Goal: Task Accomplishment & Management: Manage account settings

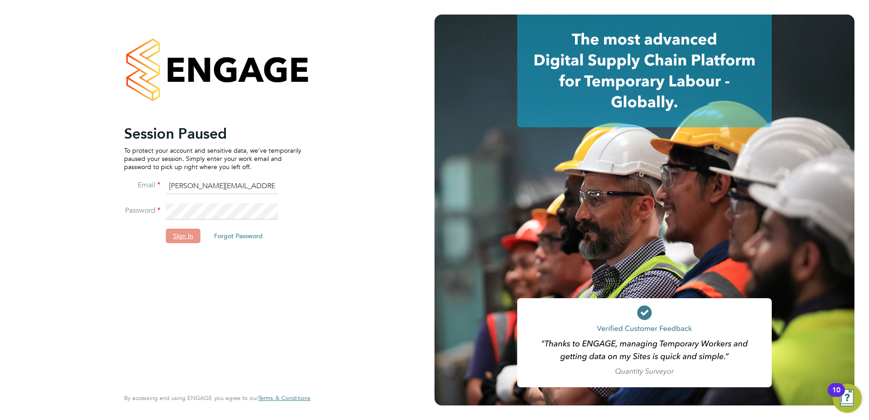
click at [180, 241] on button "Sign In" at bounding box center [183, 235] width 35 height 15
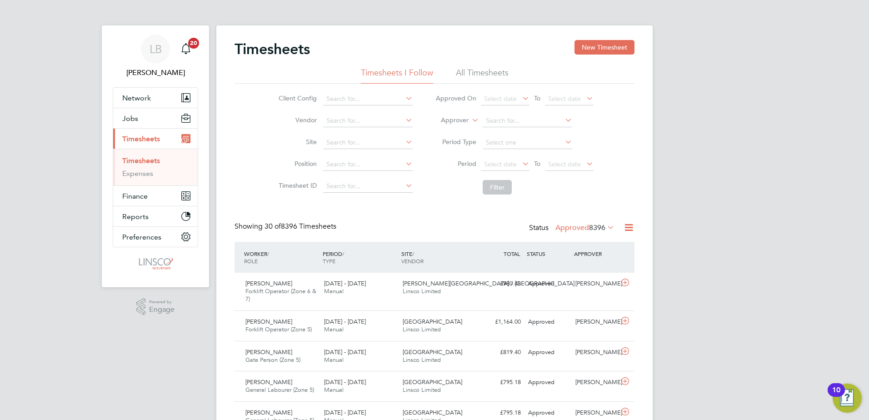
click at [508, 172] on li "Period Select date To Select date" at bounding box center [514, 165] width 181 height 22
click at [506, 170] on span "Select date" at bounding box center [505, 165] width 49 height 12
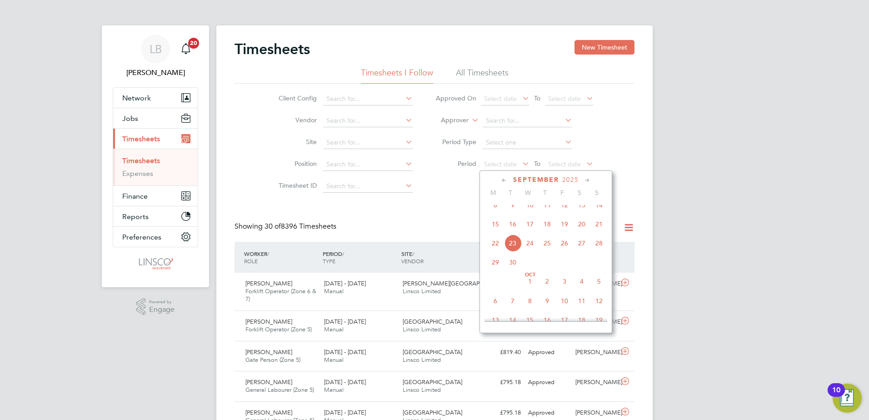
click at [496, 231] on span "15" at bounding box center [494, 223] width 17 height 17
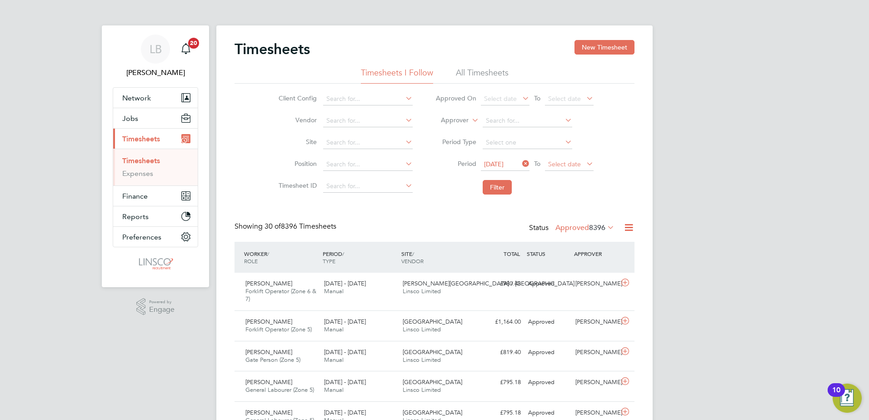
click at [565, 160] on span "Select date" at bounding box center [564, 164] width 33 height 8
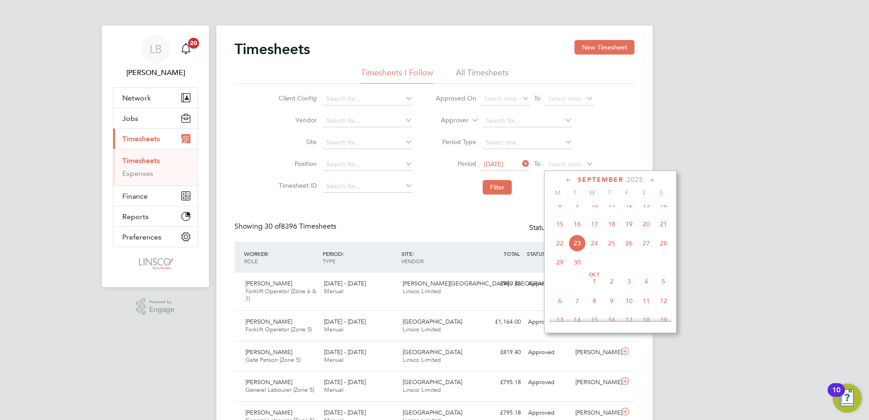
drag, startPoint x: 666, startPoint y: 234, endPoint x: 559, endPoint y: 218, distance: 108.0
click at [666, 233] on span "21" at bounding box center [663, 223] width 17 height 17
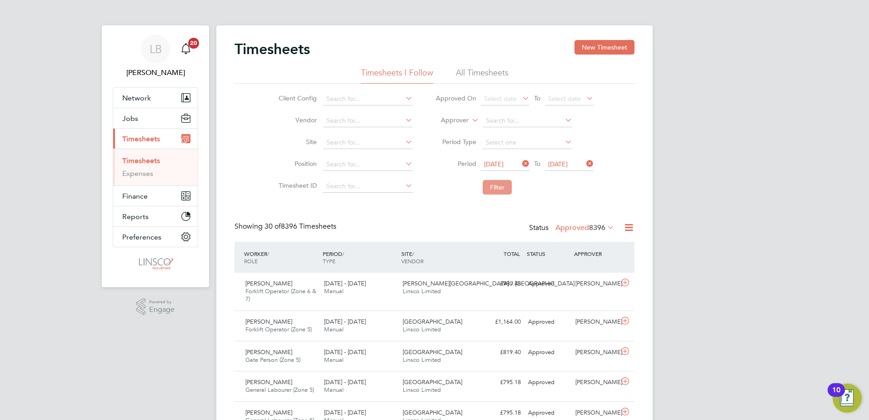
click at [495, 189] on button "Filter" at bounding box center [496, 187] width 29 height 15
click at [497, 188] on button "Filter" at bounding box center [496, 187] width 29 height 15
click at [497, 197] on li "Filter" at bounding box center [514, 187] width 181 height 24
click at [497, 191] on button "Filter" at bounding box center [496, 187] width 29 height 15
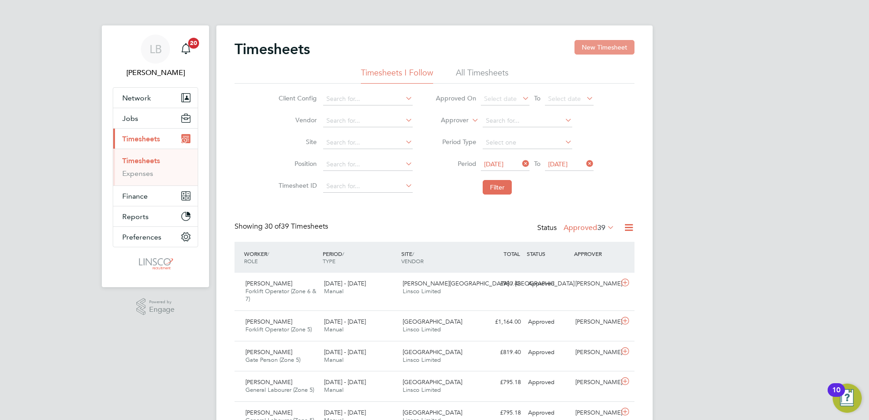
click at [604, 50] on button "New Timesheet" at bounding box center [604, 47] width 60 height 15
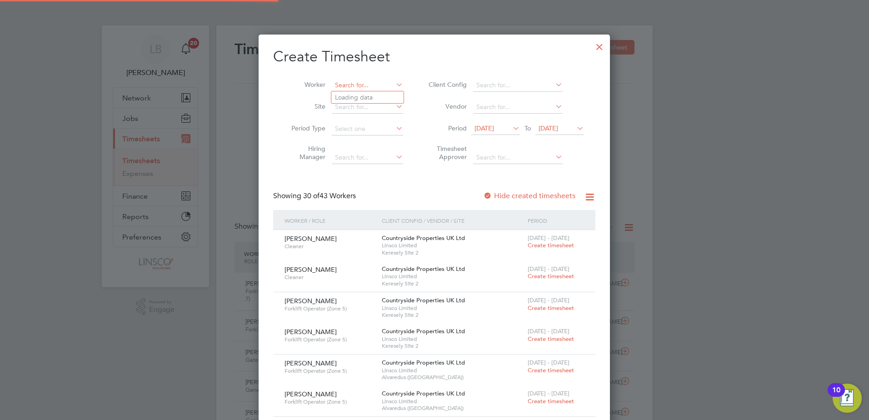
click at [369, 80] on input at bounding box center [367, 85] width 71 height 13
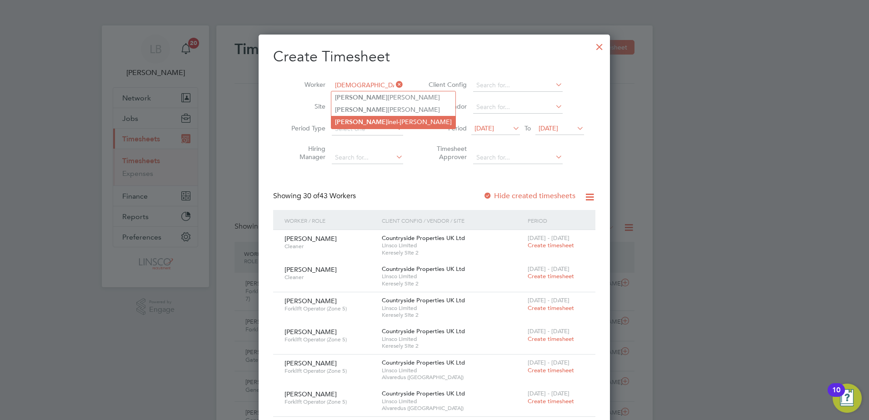
click at [373, 119] on li "Crist inel-Aurel Baciu" at bounding box center [393, 122] width 124 height 12
type input "Cristinel-Aurel Baciu"
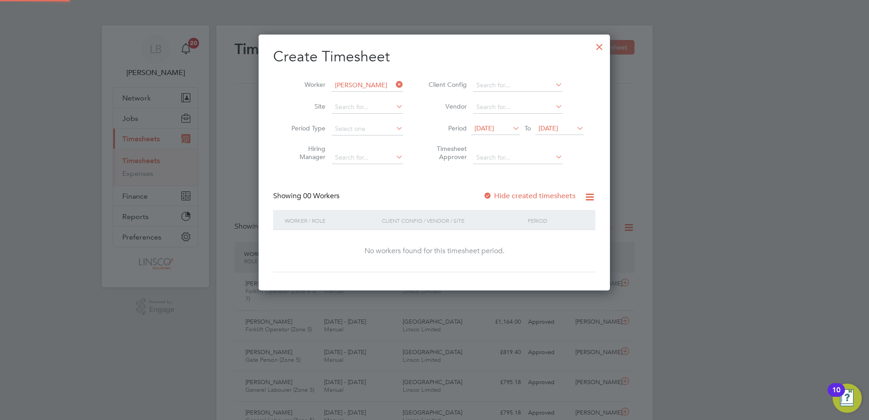
click at [489, 129] on span "09 Sep 2025" at bounding box center [484, 128] width 20 height 8
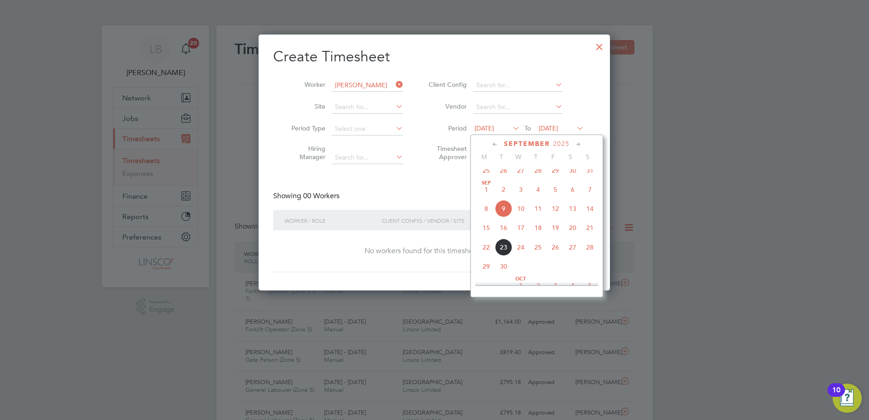
click at [491, 232] on span "15" at bounding box center [485, 227] width 17 height 17
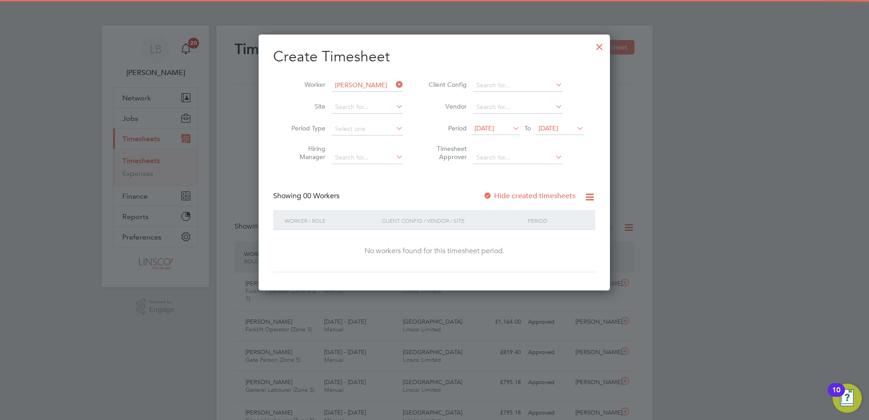
click at [558, 125] on span "16 Sep 2025" at bounding box center [548, 128] width 20 height 8
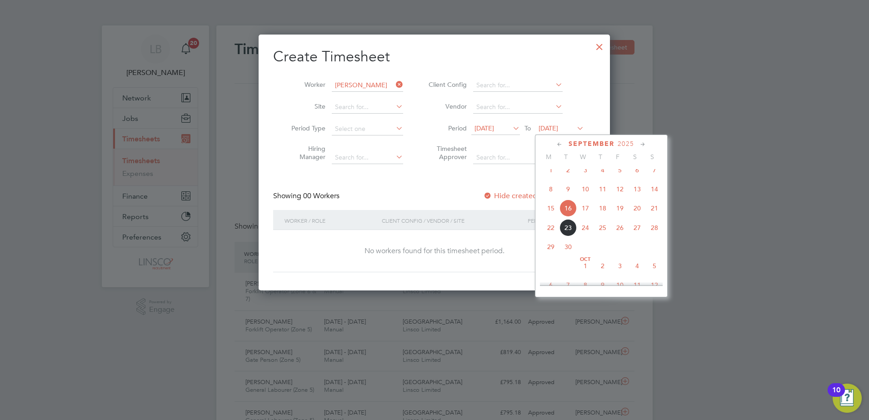
click at [656, 214] on span "21" at bounding box center [653, 207] width 17 height 17
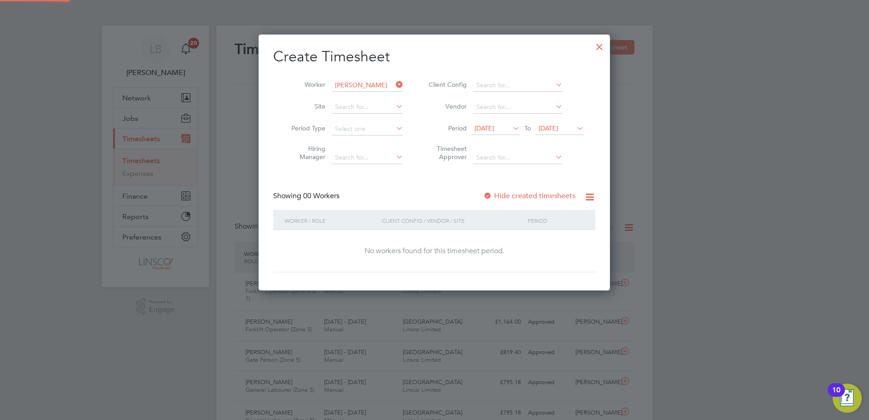
click at [518, 201] on div "Showing 00 Workers Hide created timesheets" at bounding box center [434, 200] width 322 height 19
click at [518, 198] on label "Hide created timesheets" at bounding box center [529, 195] width 92 height 9
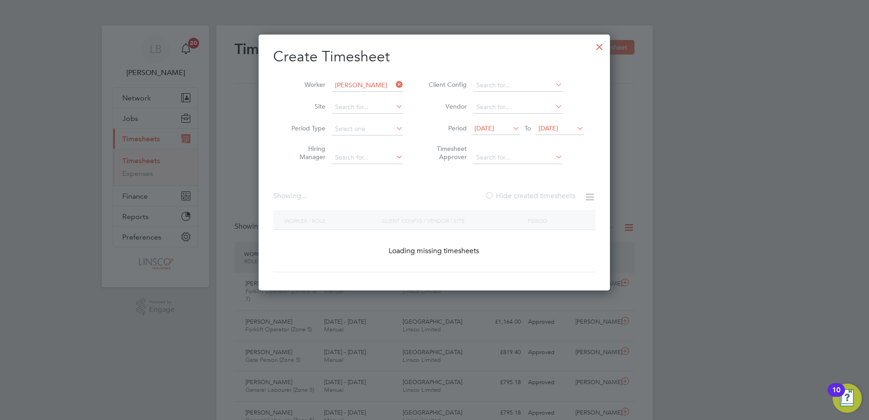
click at [518, 198] on label "Hide created timesheets" at bounding box center [530, 195] width 90 height 9
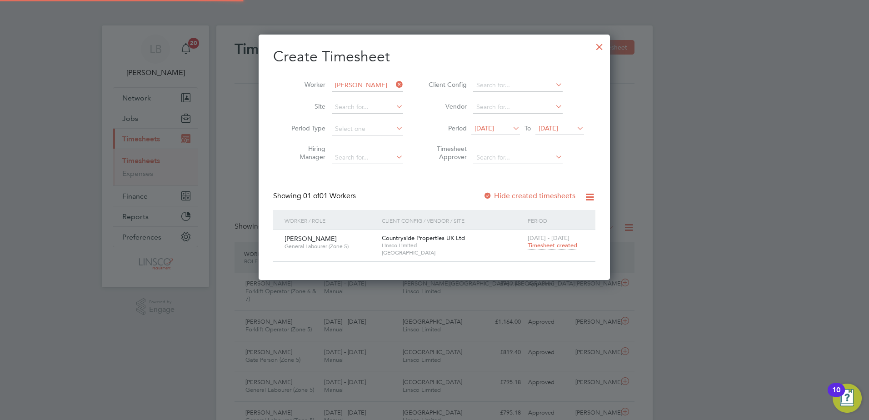
click at [553, 244] on span "Timesheet created" at bounding box center [552, 245] width 50 height 8
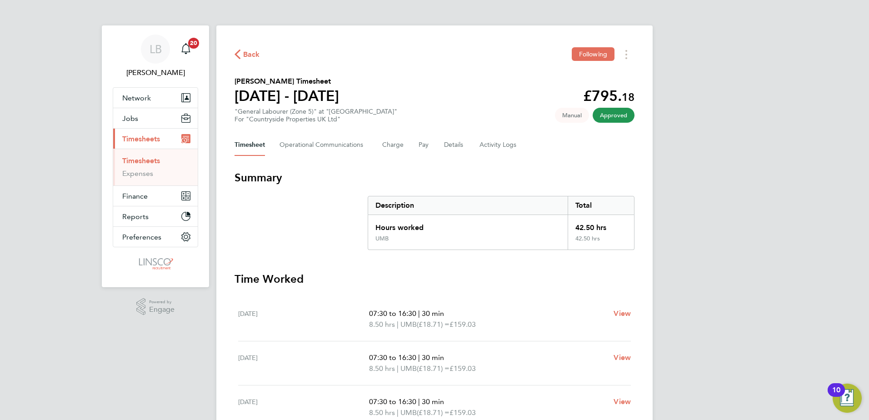
click at [243, 49] on button "Back" at bounding box center [246, 54] width 25 height 11
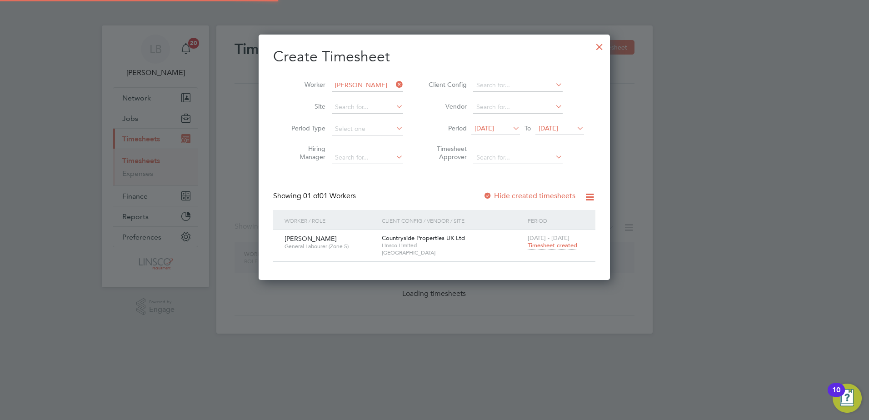
scroll to position [245, 352]
click at [347, 80] on li "Worker Cristinel-Aurel Baciu" at bounding box center [343, 85] width 141 height 22
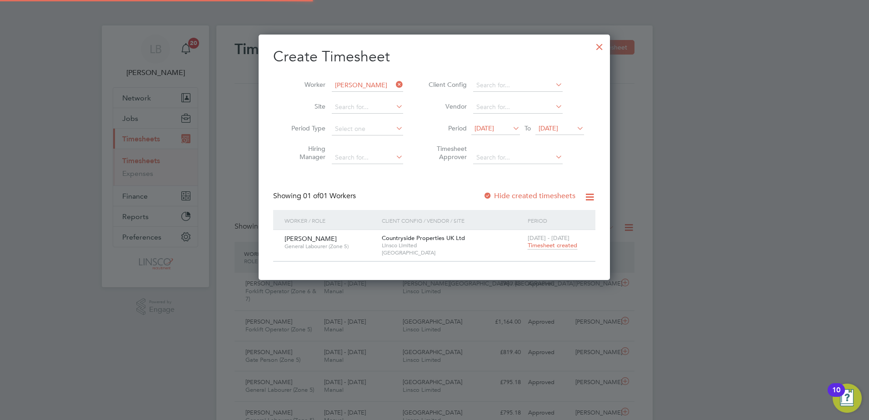
scroll to position [23, 79]
click at [347, 80] on input at bounding box center [367, 85] width 71 height 13
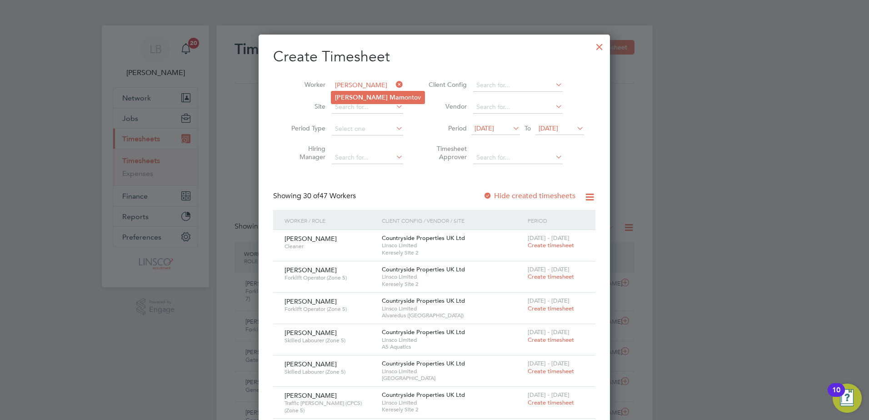
click at [360, 93] on li "Igor Mam ontov" at bounding box center [377, 97] width 93 height 12
type input "Igor Mamontov"
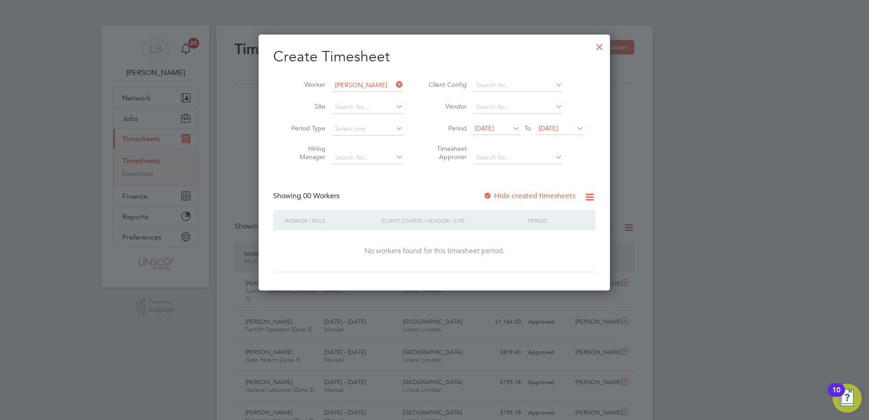
click at [555, 194] on label "Hide created timesheets" at bounding box center [529, 195] width 92 height 9
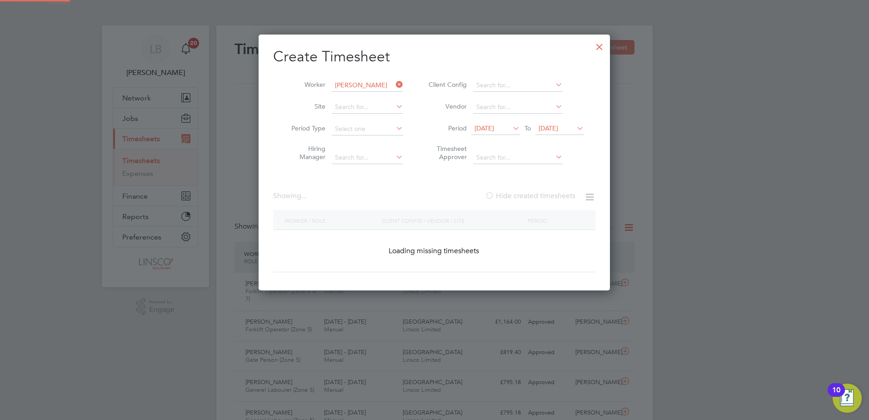
click at [555, 194] on label "Hide created timesheets" at bounding box center [530, 195] width 90 height 9
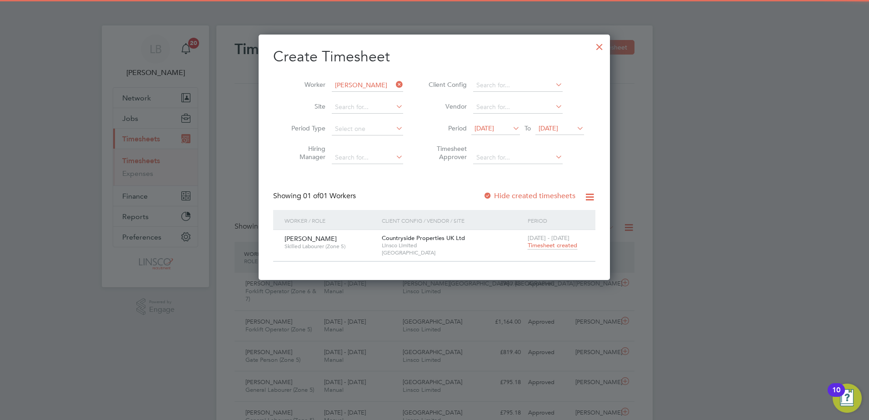
click at [550, 246] on span "Timesheet created" at bounding box center [552, 245] width 50 height 8
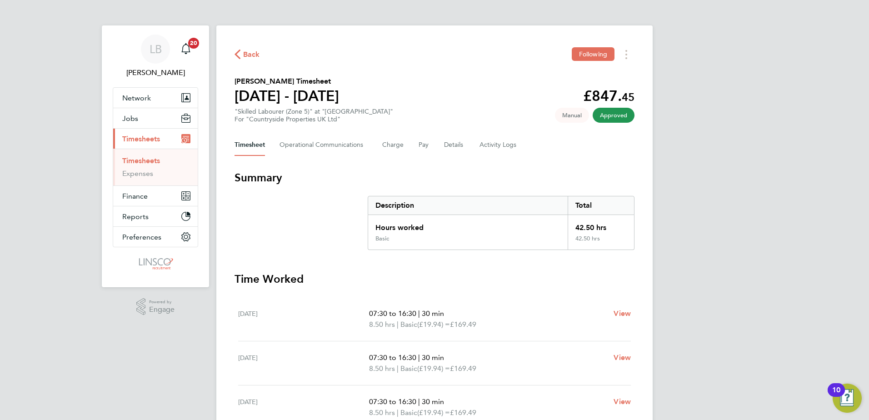
click at [257, 54] on span "Back" at bounding box center [251, 54] width 17 height 11
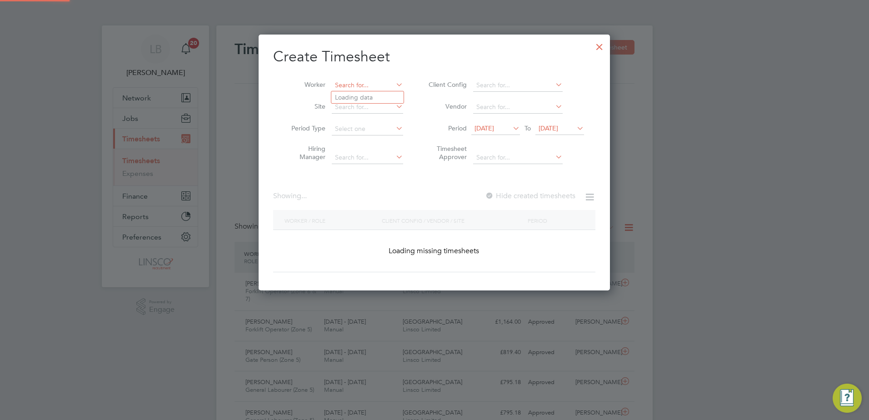
click at [353, 84] on input at bounding box center [367, 85] width 71 height 13
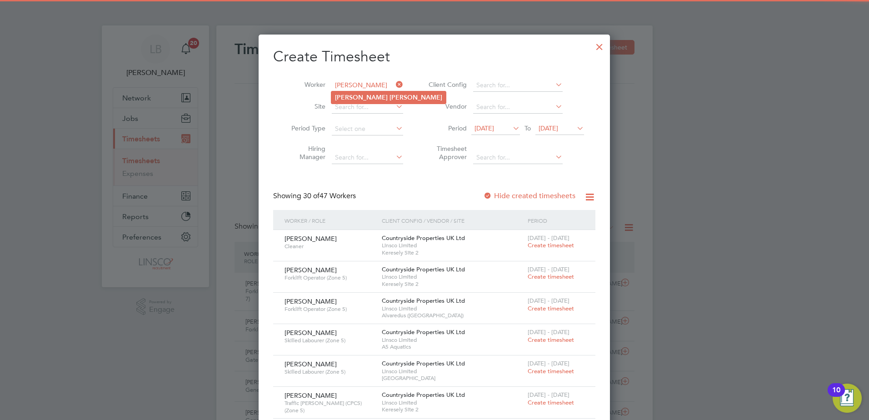
drag, startPoint x: 371, startPoint y: 91, endPoint x: 371, endPoint y: 99, distance: 7.3
click at [371, 99] on li "James Thorpe" at bounding box center [388, 97] width 114 height 12
type input "James Thorpe"
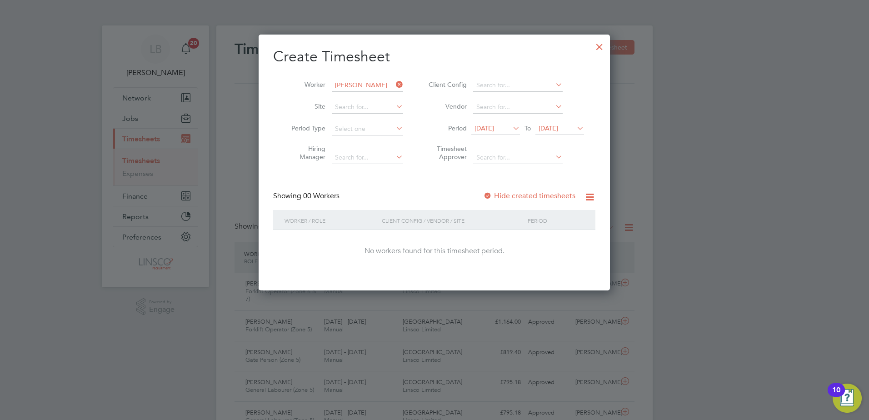
click at [525, 196] on label "Hide created timesheets" at bounding box center [529, 195] width 92 height 9
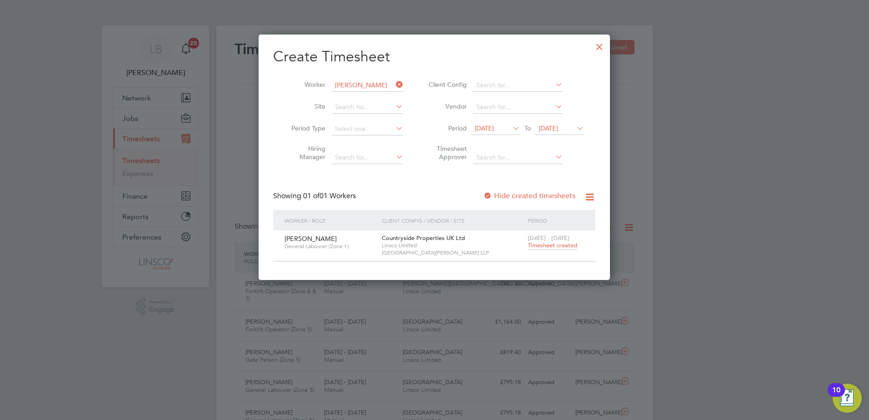
click at [539, 248] on span "Timesheet created" at bounding box center [552, 245] width 50 height 8
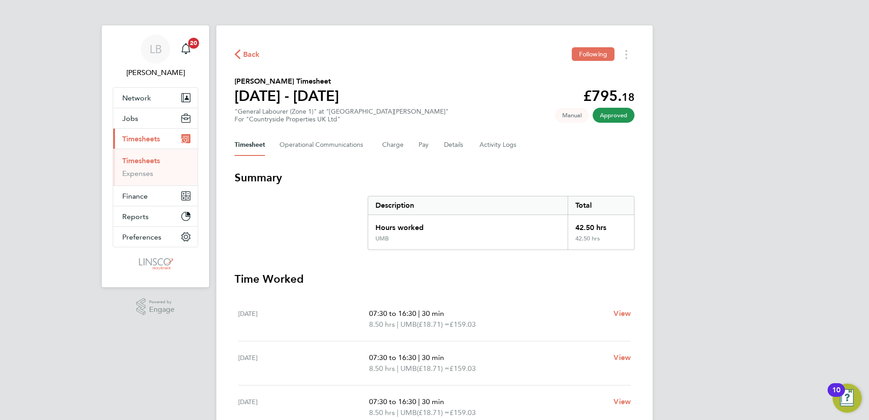
click at [243, 58] on button "Back" at bounding box center [246, 54] width 25 height 11
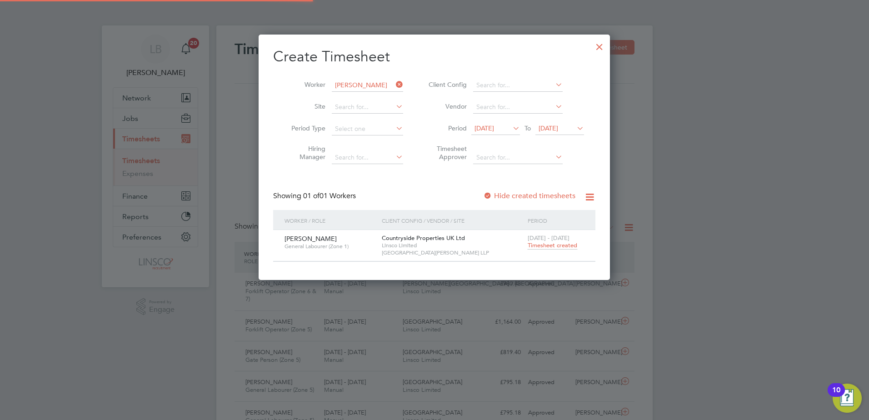
scroll to position [23, 79]
click at [593, 53] on div at bounding box center [599, 44] width 16 height 16
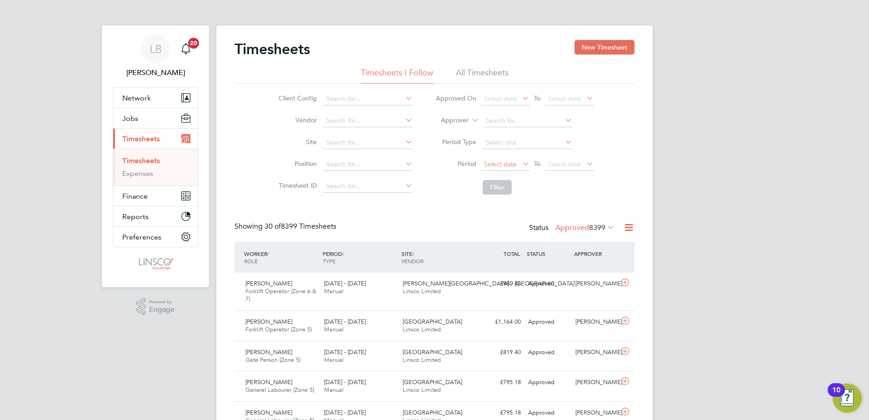
click at [505, 168] on span "Select date" at bounding box center [505, 165] width 49 height 12
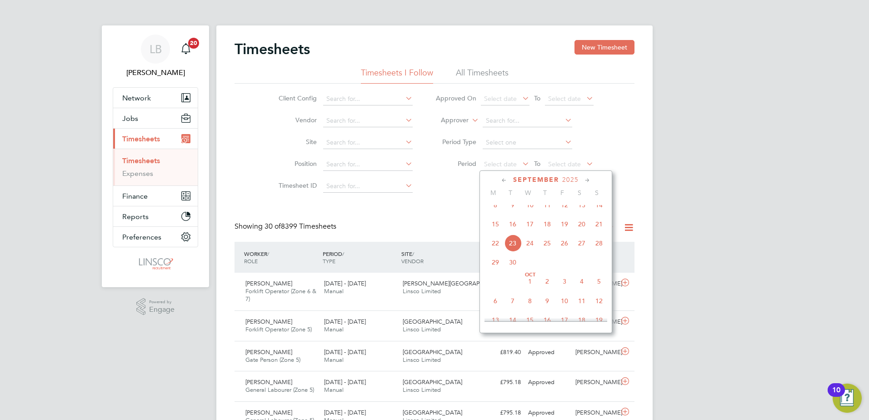
click at [496, 233] on span "15" at bounding box center [494, 223] width 17 height 17
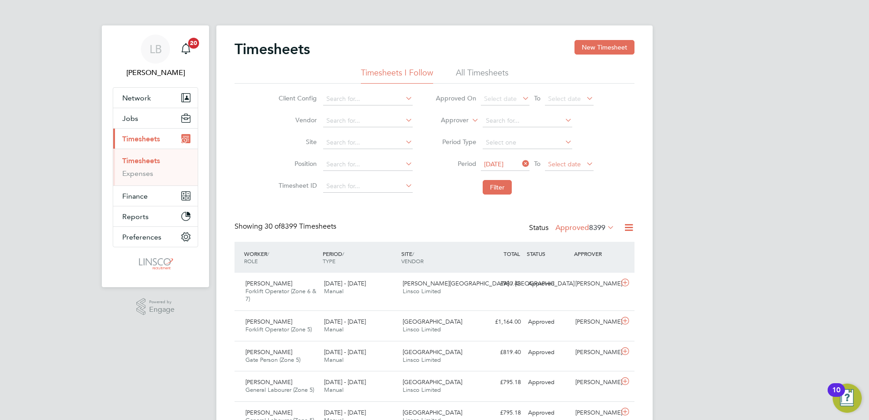
click at [569, 169] on span "Select date" at bounding box center [569, 165] width 49 height 12
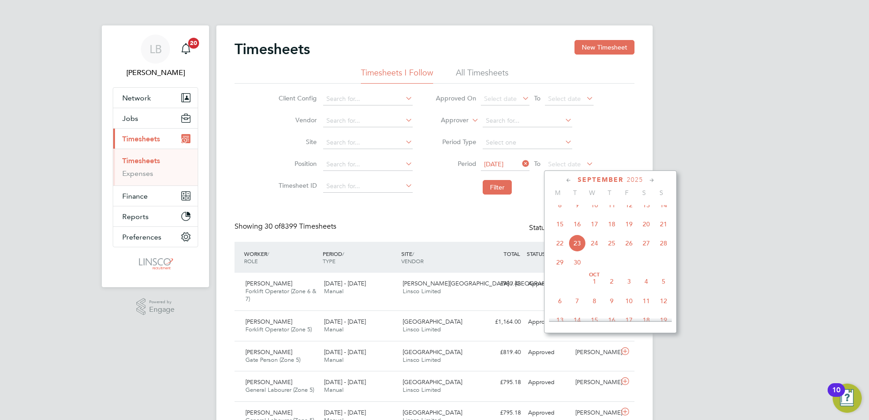
click at [656, 231] on span "21" at bounding box center [663, 223] width 17 height 17
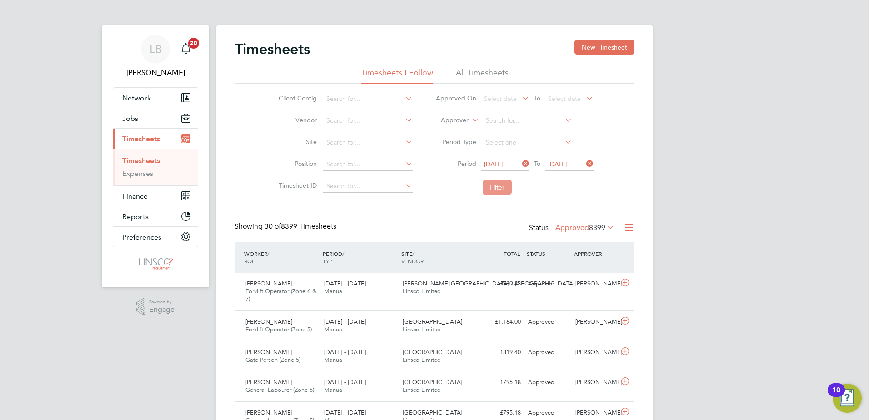
drag, startPoint x: 451, startPoint y: 175, endPoint x: 501, endPoint y: 185, distance: 51.0
click at [458, 176] on li "Filter" at bounding box center [514, 187] width 181 height 24
click at [501, 185] on button "Filter" at bounding box center [496, 187] width 29 height 15
click at [491, 185] on button "Filter" at bounding box center [496, 187] width 29 height 15
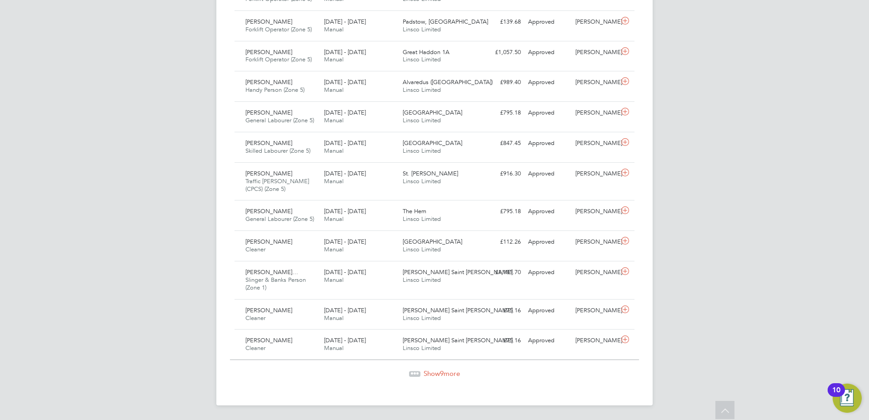
click at [426, 374] on span "Show 9 more" at bounding box center [441, 373] width 36 height 9
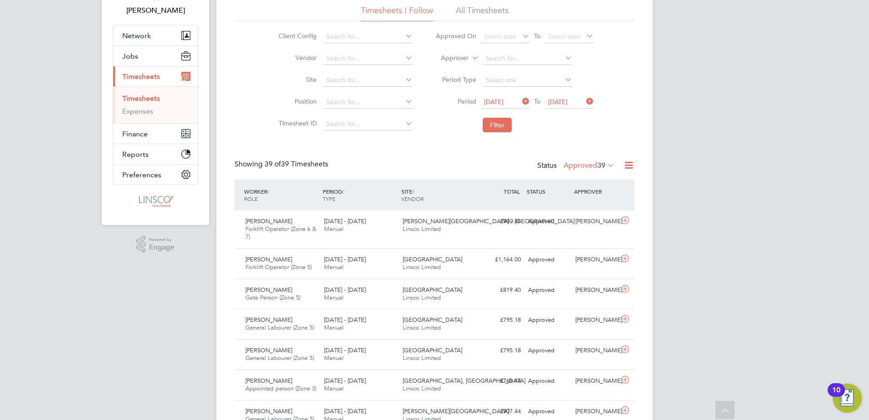
scroll to position [0, 0]
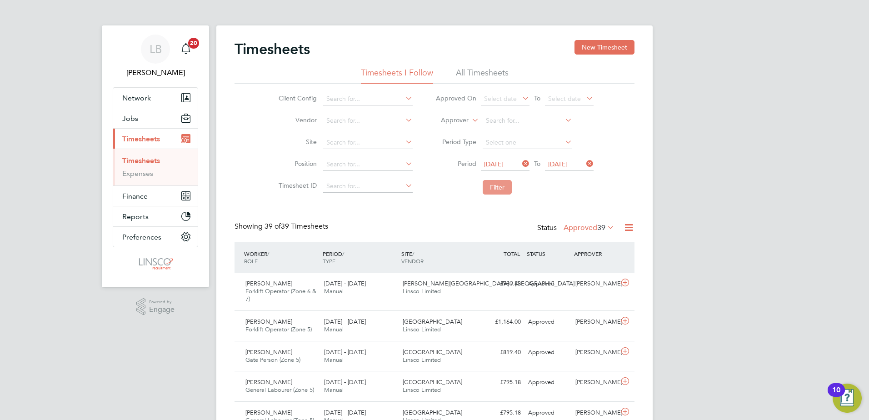
click at [499, 186] on button "Filter" at bounding box center [496, 187] width 29 height 15
click at [497, 193] on button "Filter" at bounding box center [496, 187] width 29 height 15
click at [496, 182] on button "Filter" at bounding box center [496, 187] width 29 height 15
click at [188, 53] on icon "Main navigation" at bounding box center [185, 48] width 11 height 11
